Goal: Find specific page/section: Find specific page/section

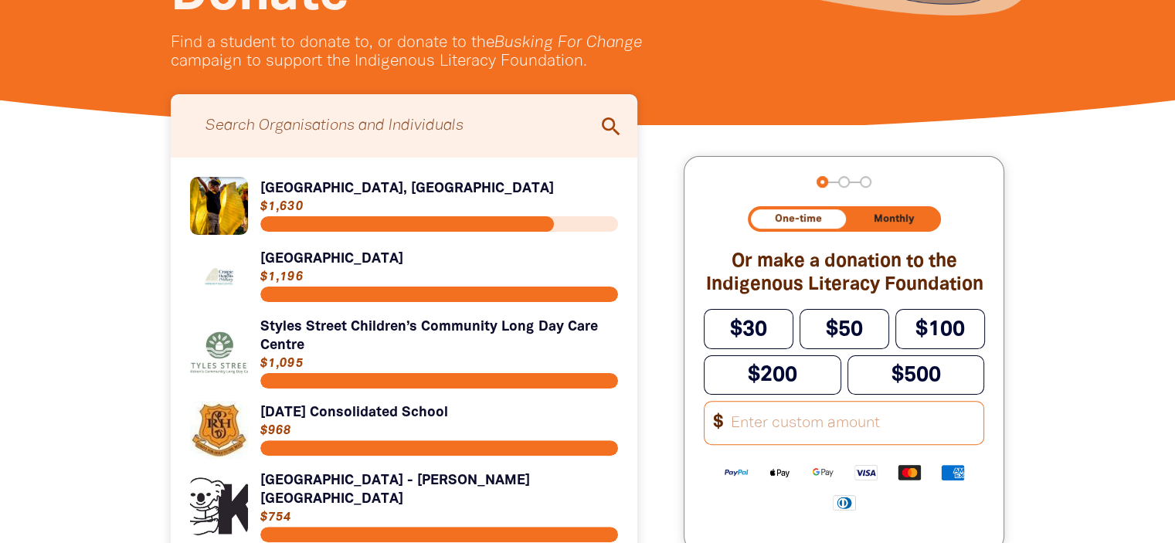
scroll to position [334, 0]
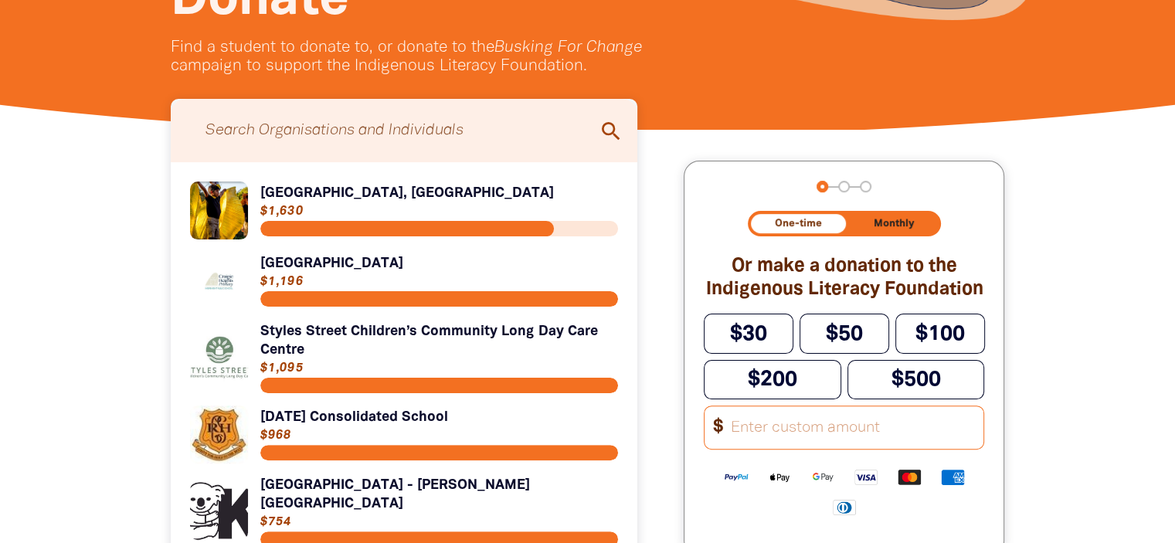
click at [607, 134] on icon "search" at bounding box center [611, 131] width 25 height 25
click at [402, 132] on input "Search for individuals and teams:" at bounding box center [404, 131] width 436 height 48
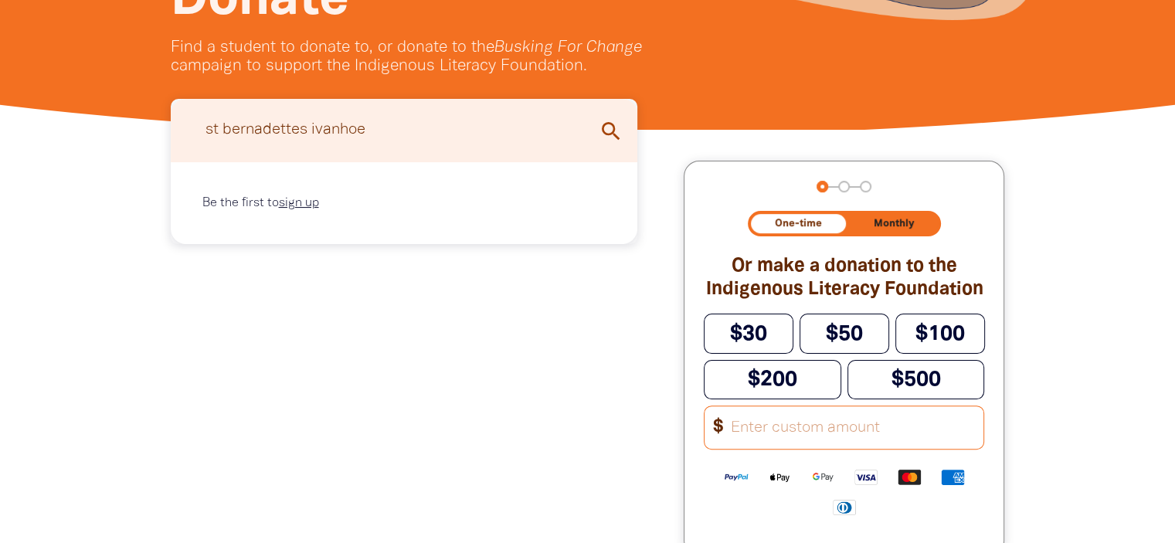
click at [603, 138] on icon "search" at bounding box center [611, 131] width 25 height 25
click at [213, 134] on input "st bernadettes ivanhoe" at bounding box center [404, 131] width 436 height 48
click at [232, 135] on input "St bernadettes ivanhoe" at bounding box center [404, 131] width 436 height 48
click at [299, 136] on input "St Bernadettes ivanhoe" at bounding box center [404, 131] width 436 height 48
click at [314, 134] on input "St Bernadette's ivanhoe" at bounding box center [404, 131] width 436 height 48
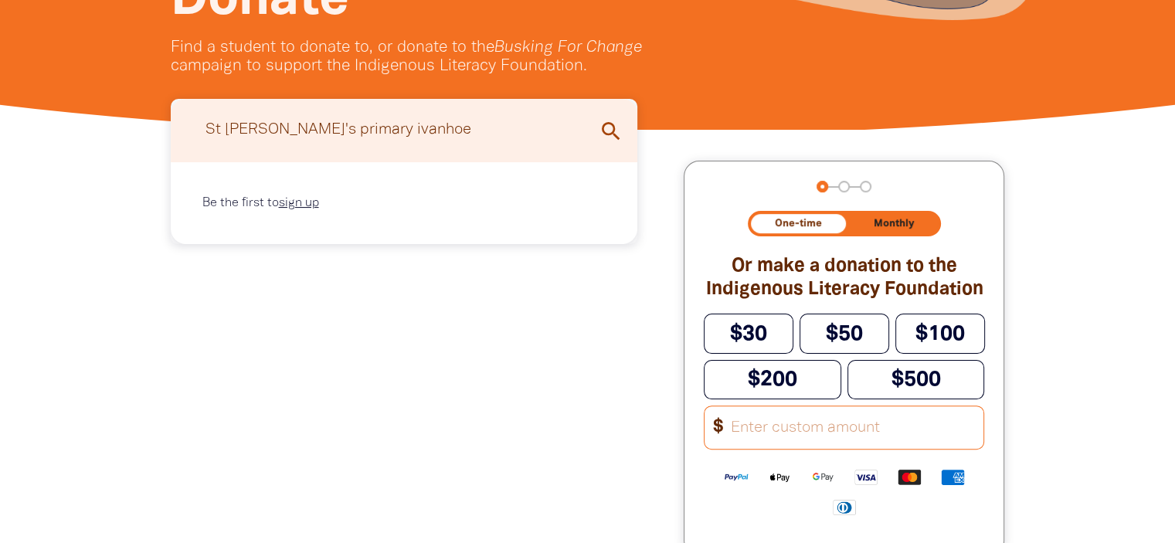
click at [323, 134] on input "St Bernadette's primary ivanhoe" at bounding box center [404, 131] width 436 height 48
click at [372, 134] on input "St Bernadette's Primary ivanhoe" at bounding box center [404, 131] width 436 height 48
type input "St Bernadette's Primary School Ivanhoe"
click at [610, 135] on icon "search" at bounding box center [611, 131] width 25 height 25
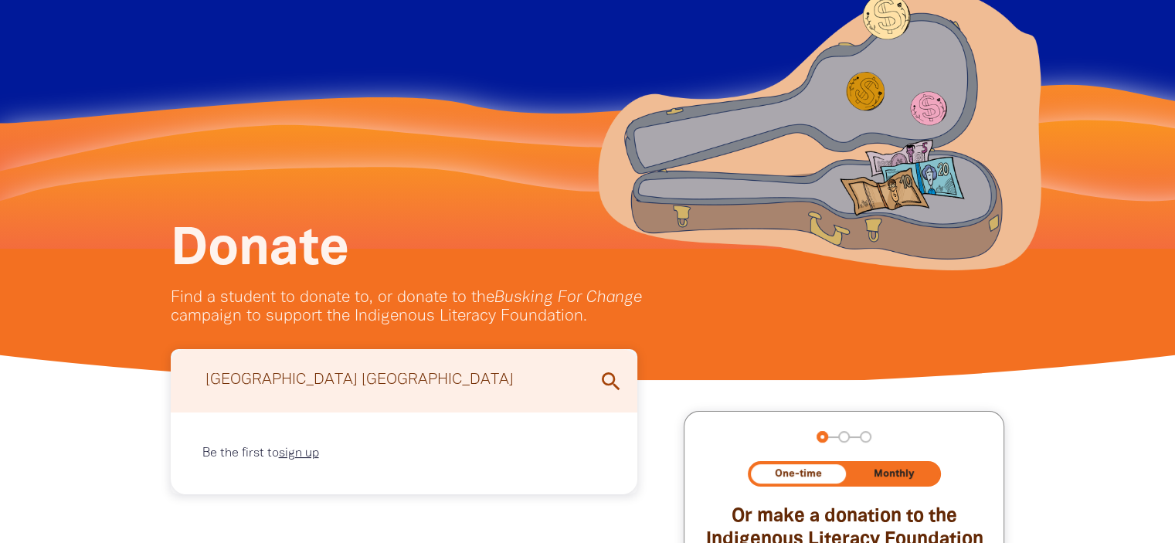
scroll to position [0, 0]
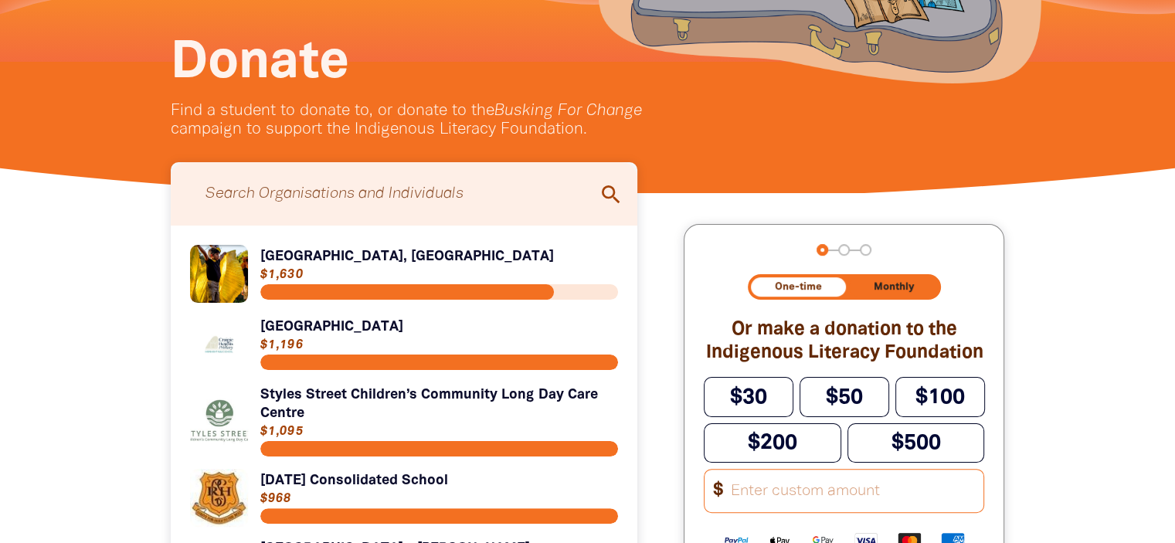
scroll to position [275, 0]
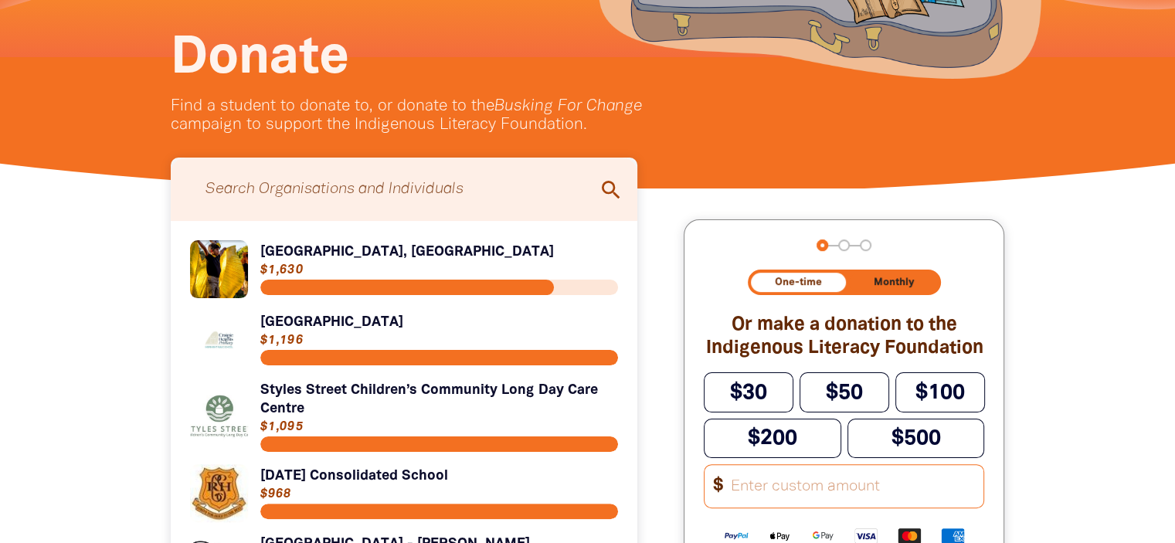
click at [315, 194] on input "Search for individuals and teams:" at bounding box center [404, 189] width 436 height 48
type input "i"
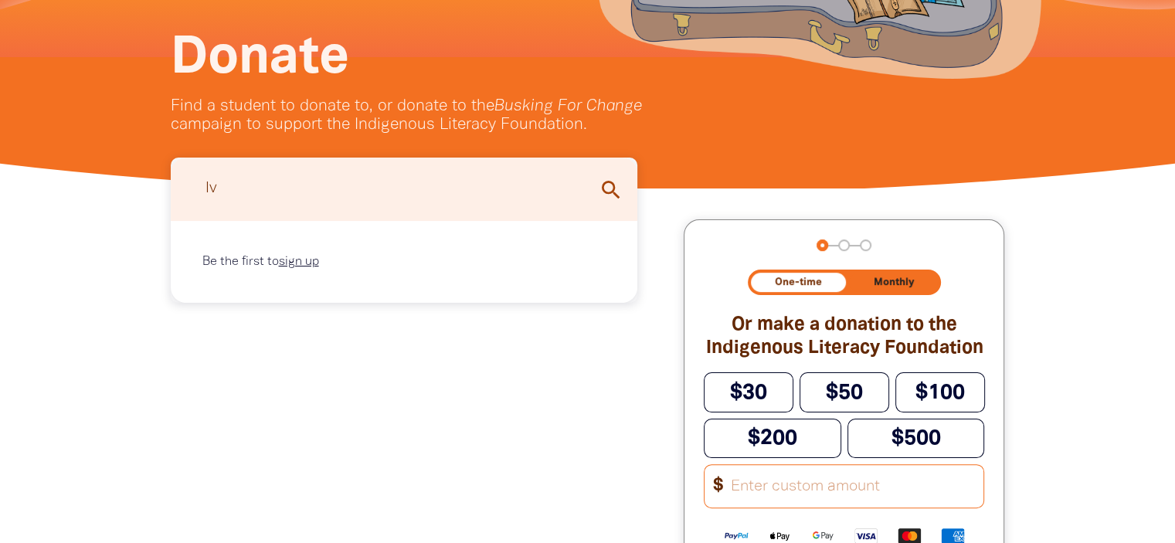
type input "I"
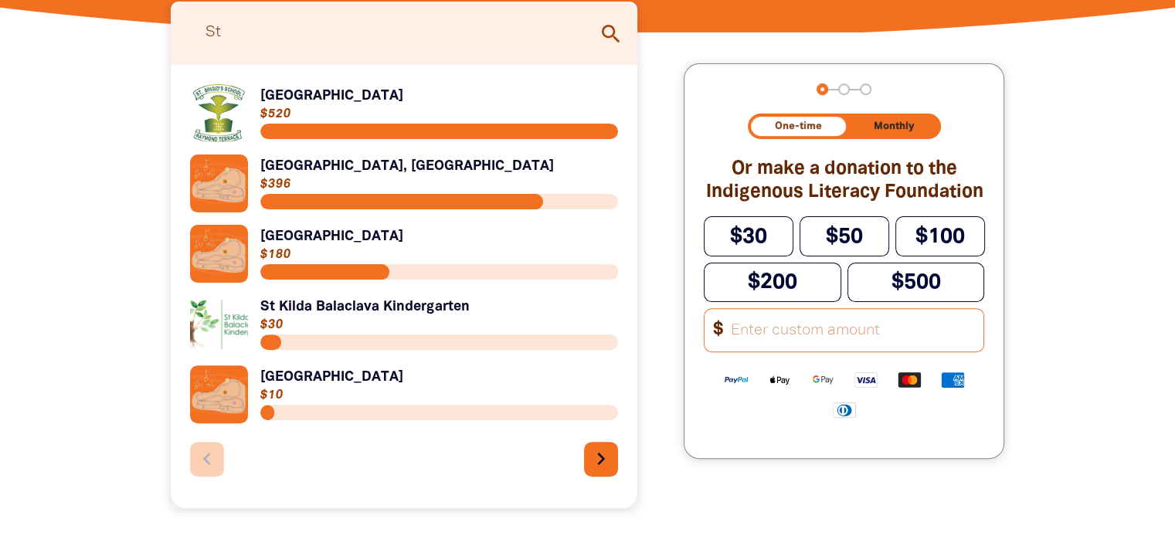
scroll to position [432, 0]
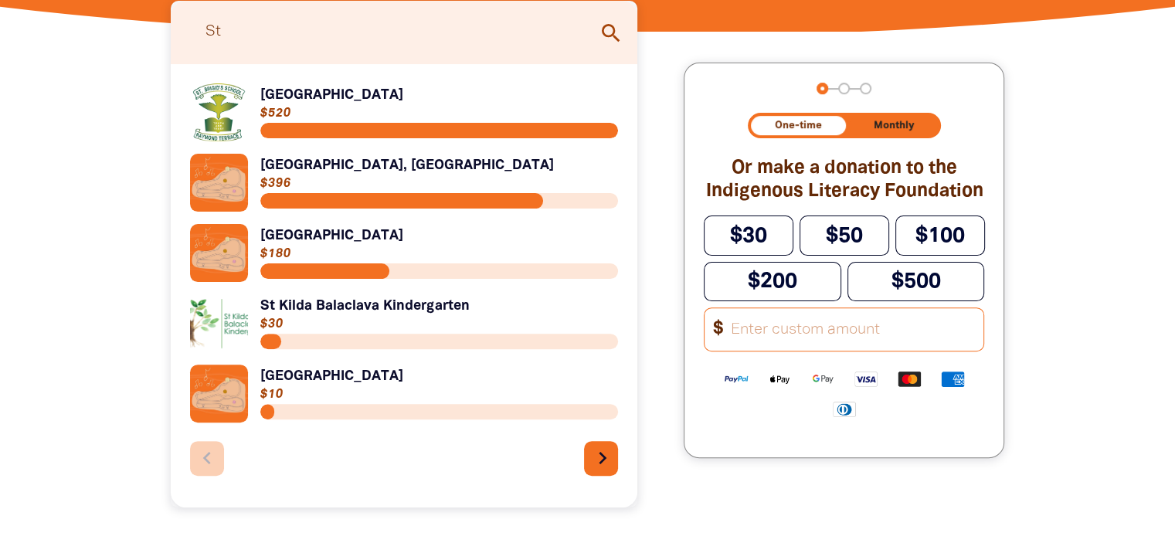
click at [603, 468] on icon "chevron_right" at bounding box center [602, 458] width 25 height 25
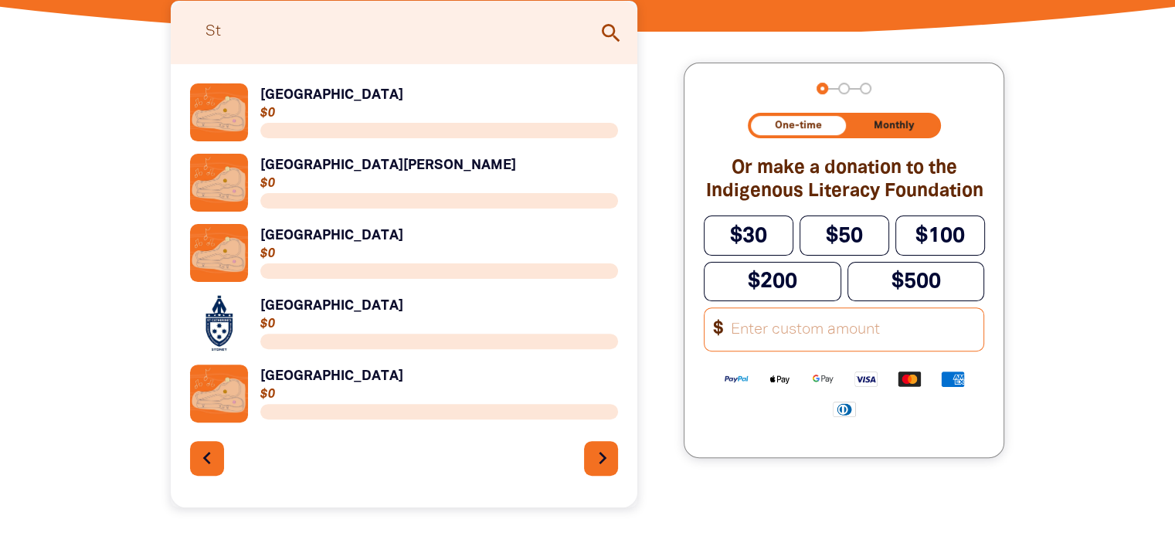
click at [603, 468] on icon "chevron_right" at bounding box center [602, 458] width 25 height 25
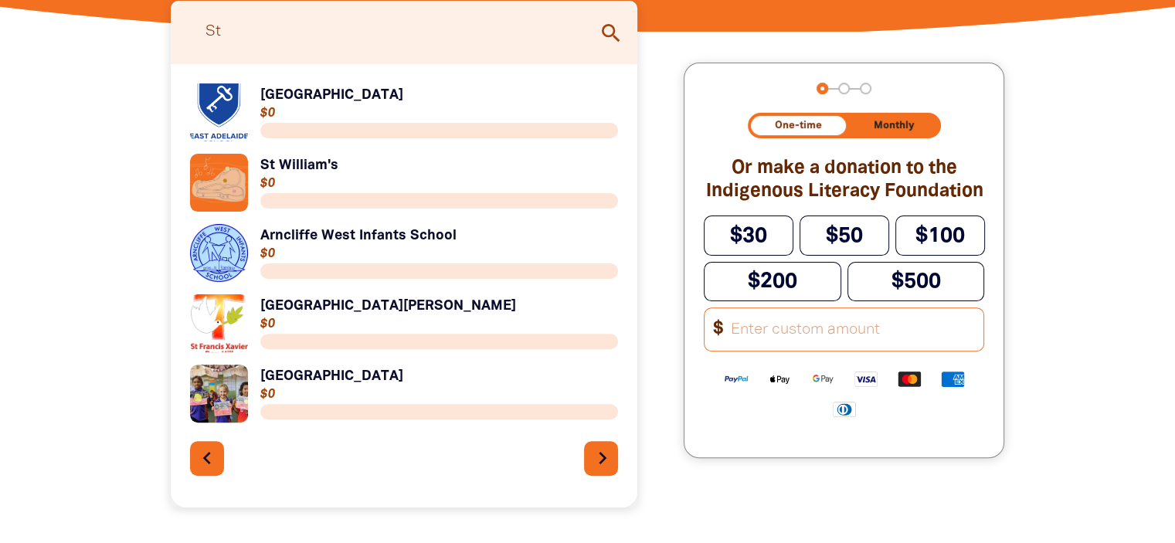
click at [603, 468] on icon "chevron_right" at bounding box center [602, 458] width 25 height 25
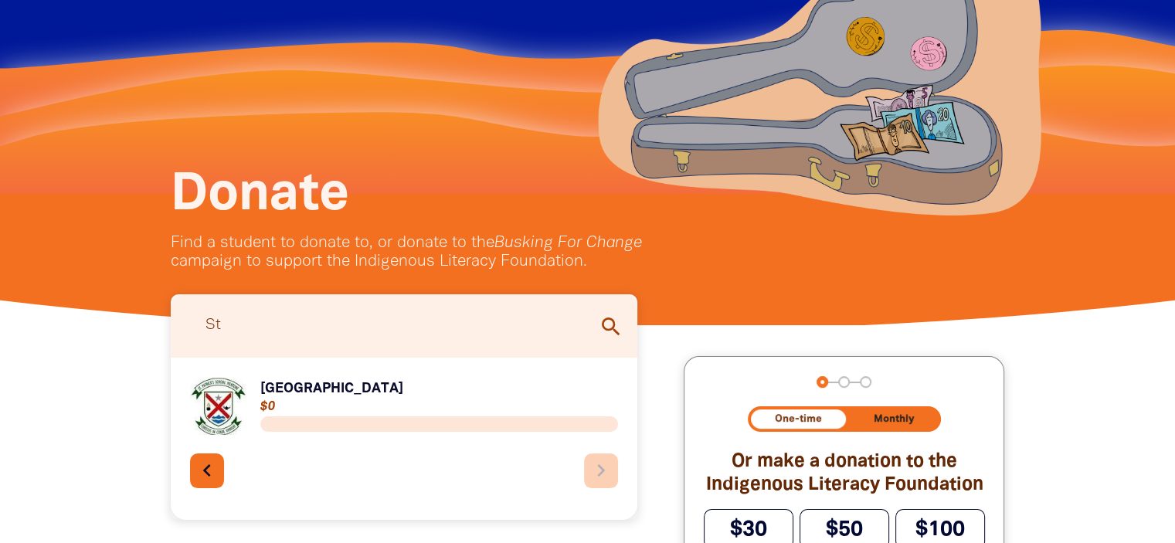
scroll to position [0, 0]
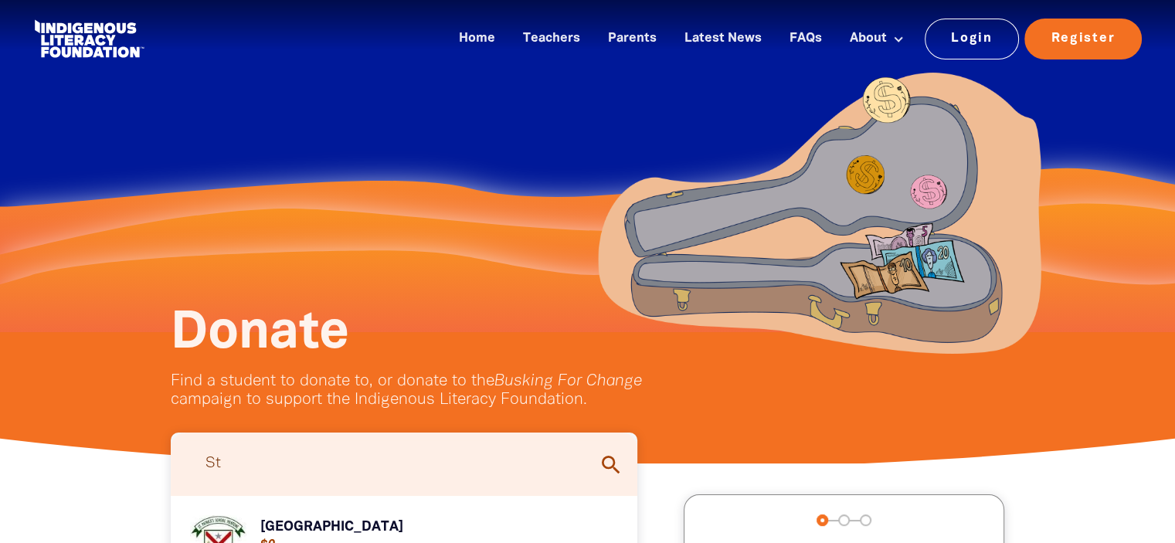
click at [246, 463] on input "St" at bounding box center [404, 464] width 436 height 48
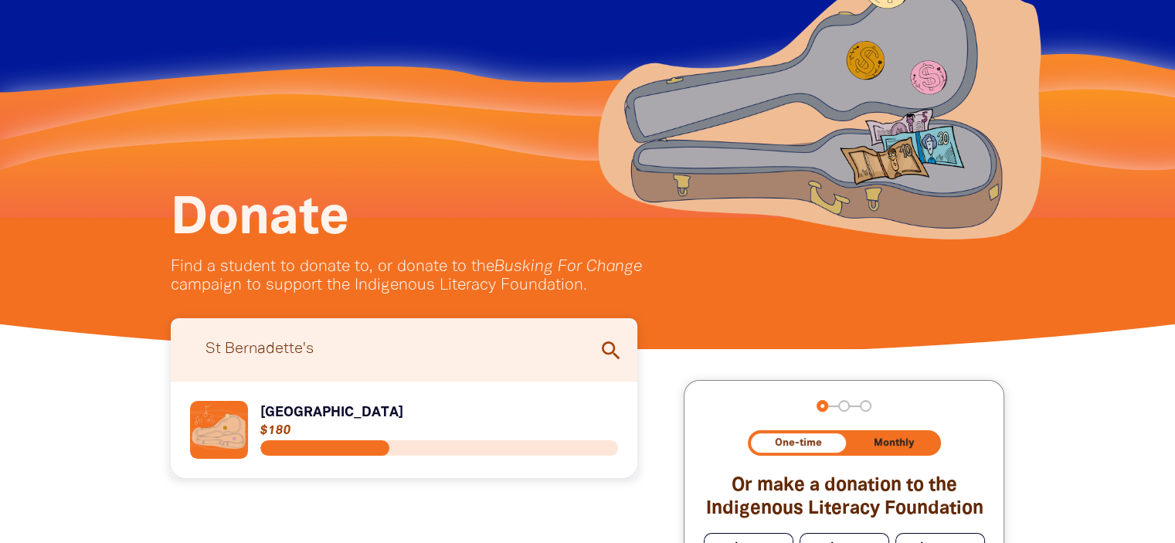
scroll to position [121, 0]
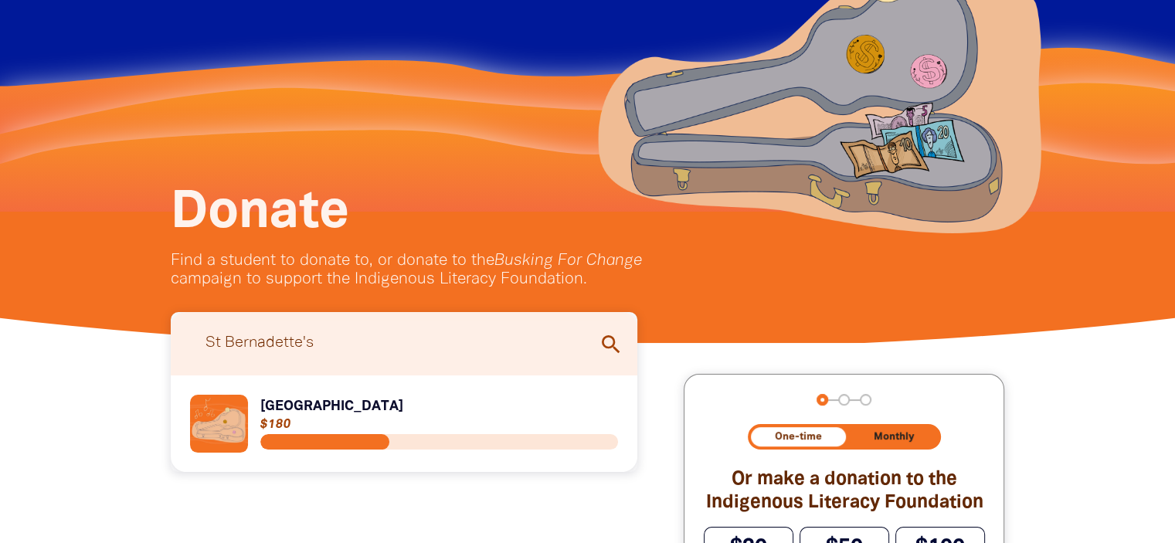
type input "St Bernadette's"
click at [319, 408] on link "Link to St Bernadette's Primary School" at bounding box center [404, 424] width 429 height 58
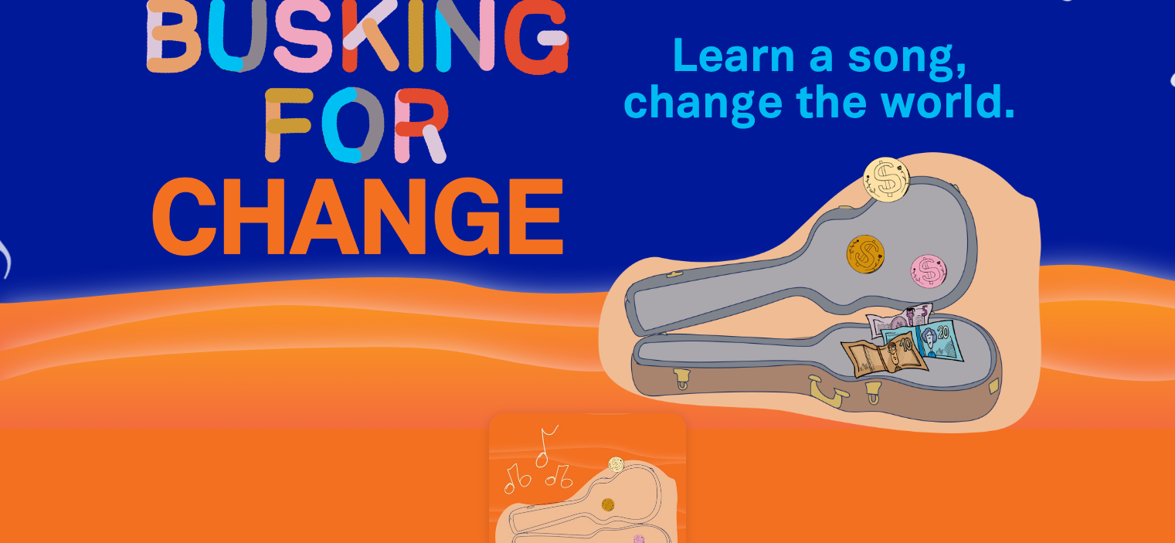
scroll to position [30, 0]
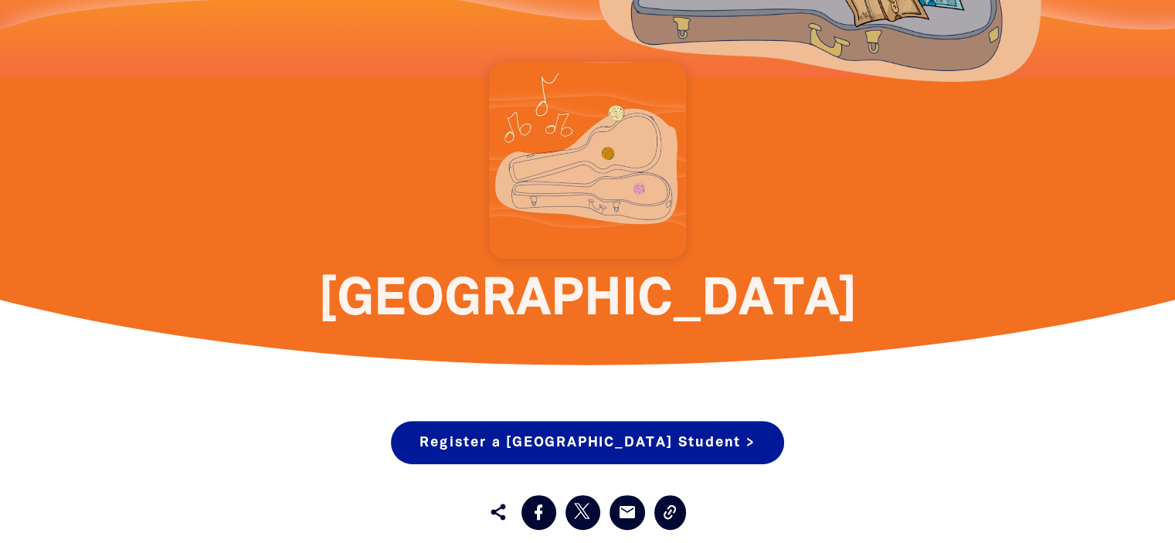
scroll to position [464, 0]
